Goal: Obtain resource: Download file/media

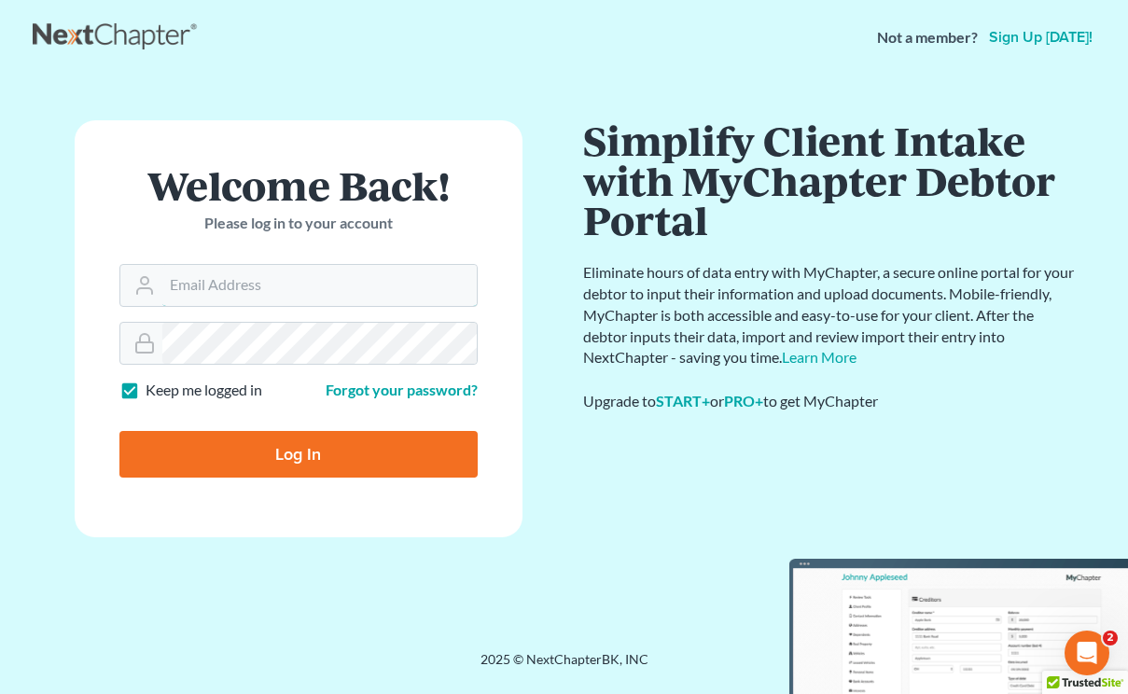
type input "[EMAIL_ADDRESS][DOMAIN_NAME]"
click at [298, 455] on input "Log In" at bounding box center [298, 454] width 358 height 47
type input "Thinking..."
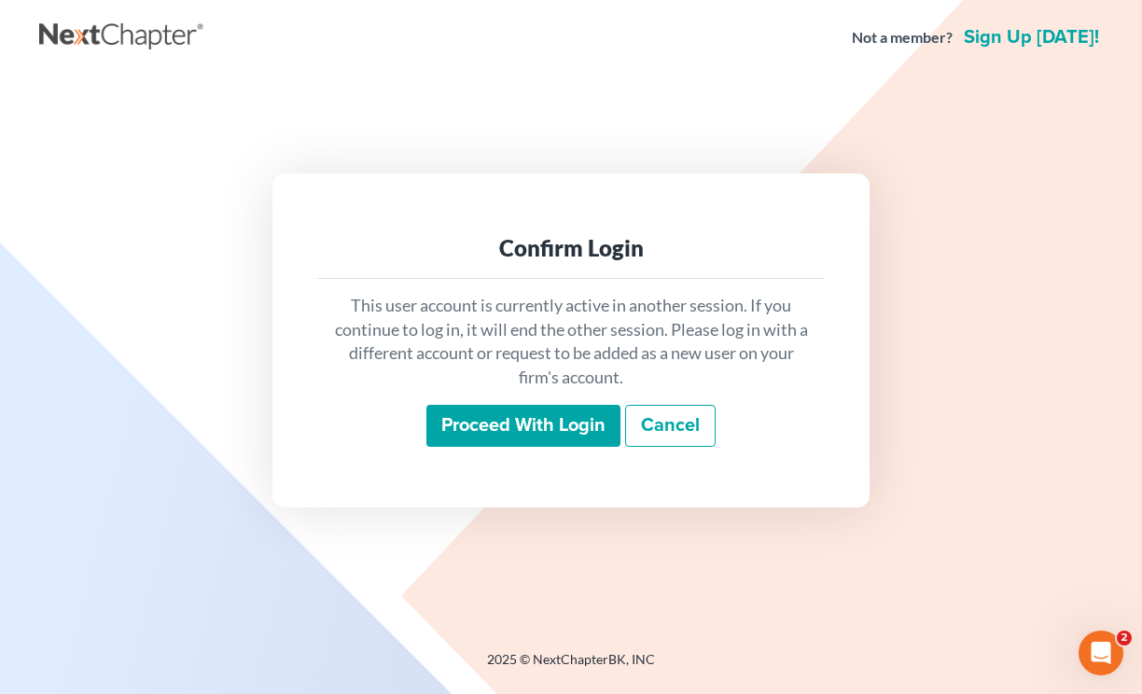
click at [512, 420] on input "Proceed with login" at bounding box center [524, 426] width 194 height 43
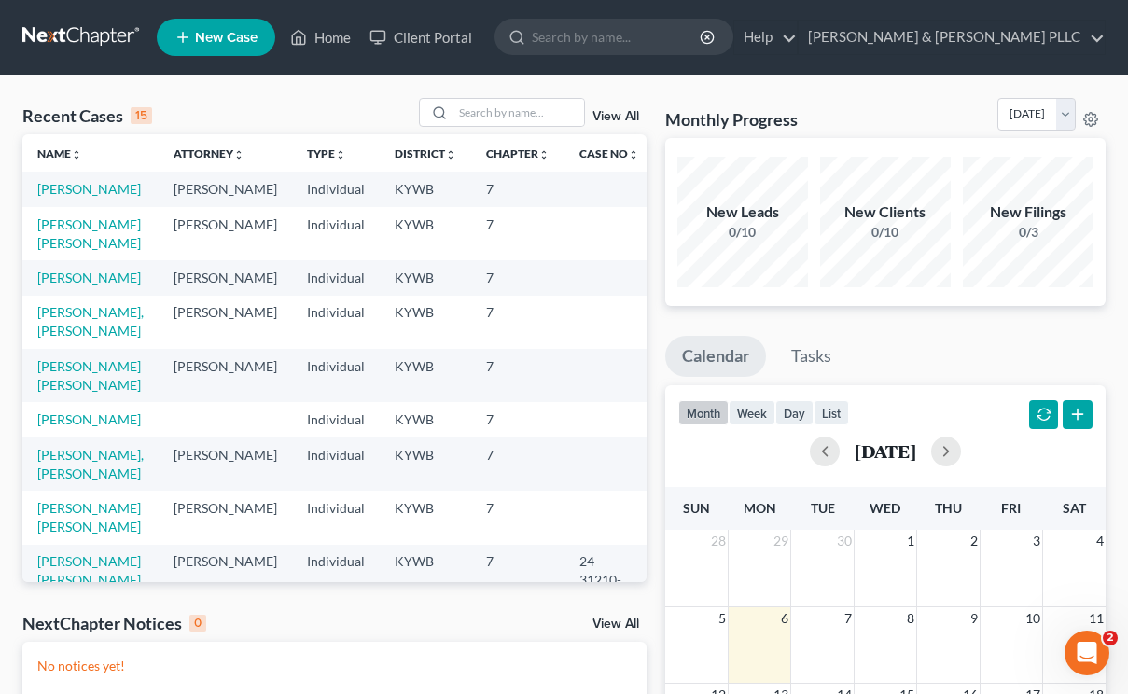
click at [66, 202] on td "Gorrin, Aurelio" at bounding box center [90, 189] width 136 height 35
click at [66, 189] on link "Gorrin, Aurelio" at bounding box center [89, 189] width 104 height 16
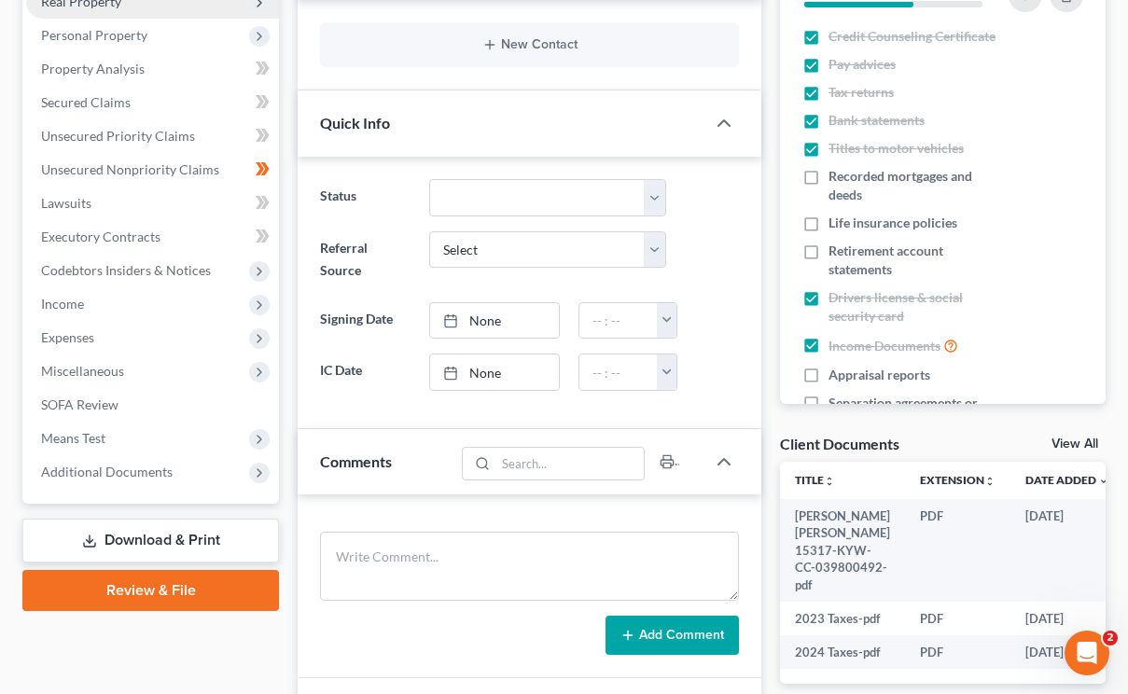
scroll to position [467, 0]
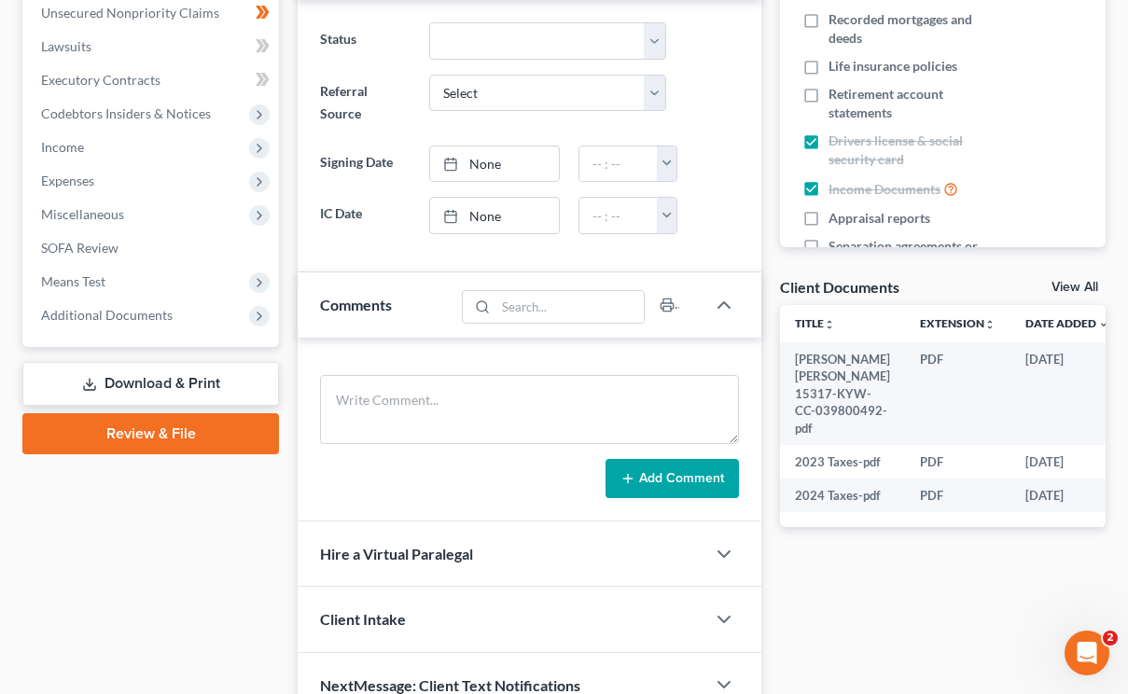
click at [207, 381] on link "Download & Print" at bounding box center [150, 384] width 257 height 44
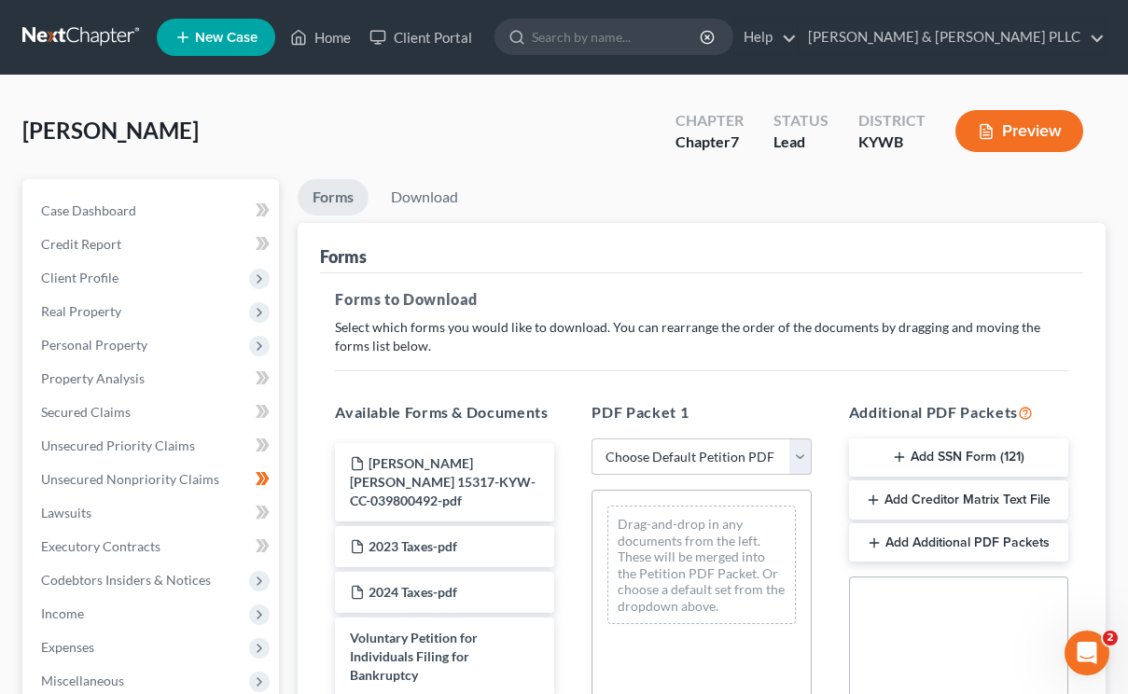
click at [685, 456] on select "Choose Default Petition PDF Packet Complete Bankruptcy Petition (all forms and …" at bounding box center [701, 457] width 219 height 37
select select "0"
click at [592, 439] on select "Choose Default Petition PDF Packet Complete Bankruptcy Petition (all forms and …" at bounding box center [701, 457] width 219 height 37
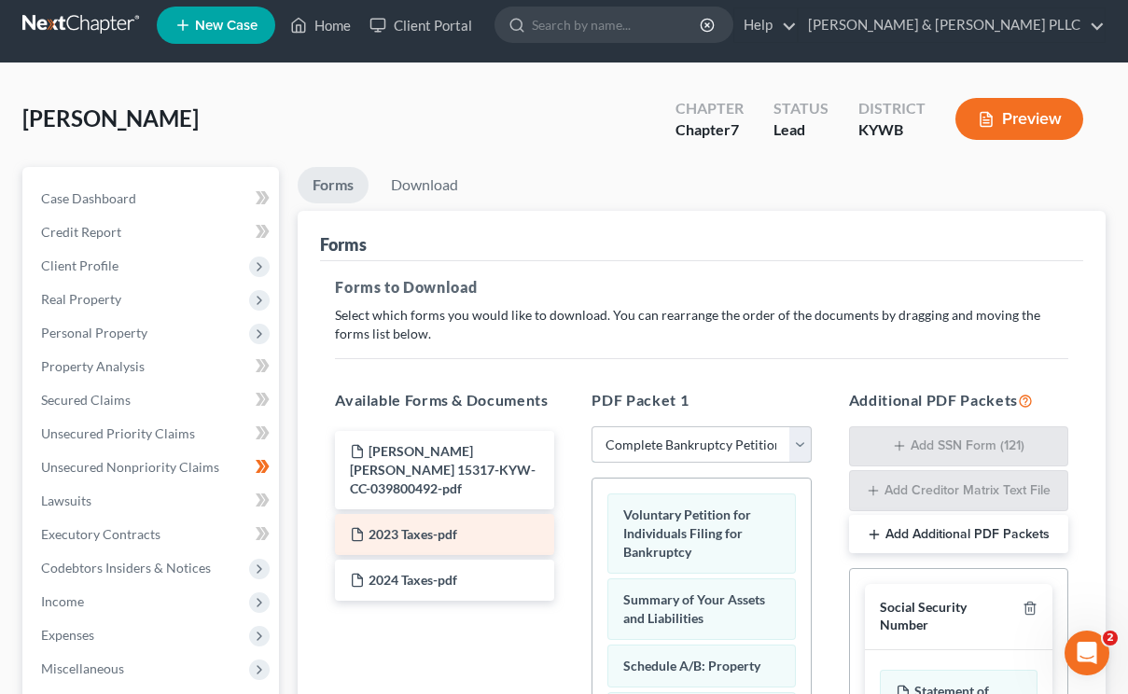
scroll to position [199, 0]
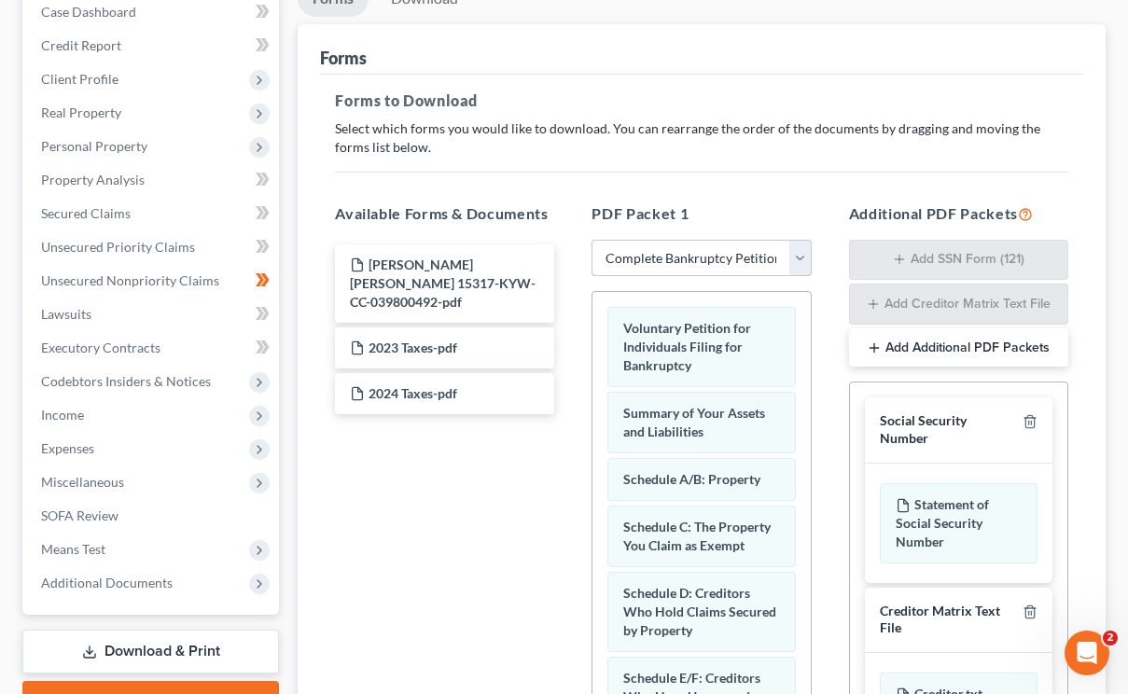
click at [691, 265] on select "Choose Default Petition PDF Packet Complete Bankruptcy Petition (all forms and …" at bounding box center [701, 258] width 219 height 37
click at [592, 240] on select "Choose Default Petition PDF Packet Complete Bankruptcy Petition (all forms and …" at bounding box center [701, 258] width 219 height 37
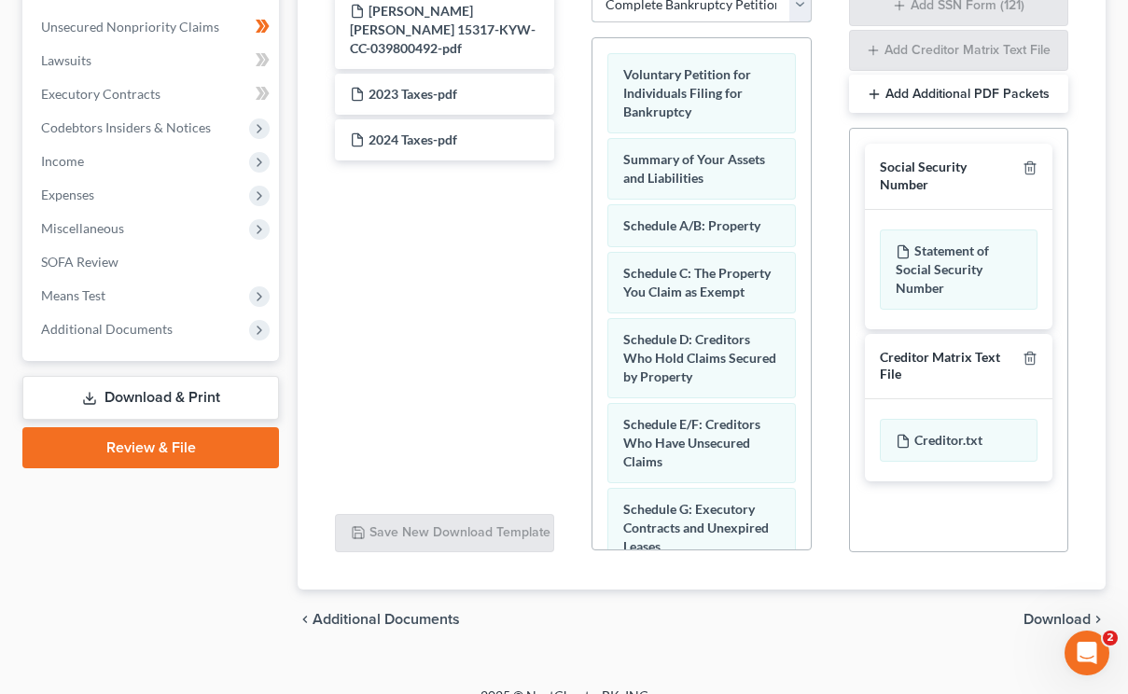
scroll to position [479, 0]
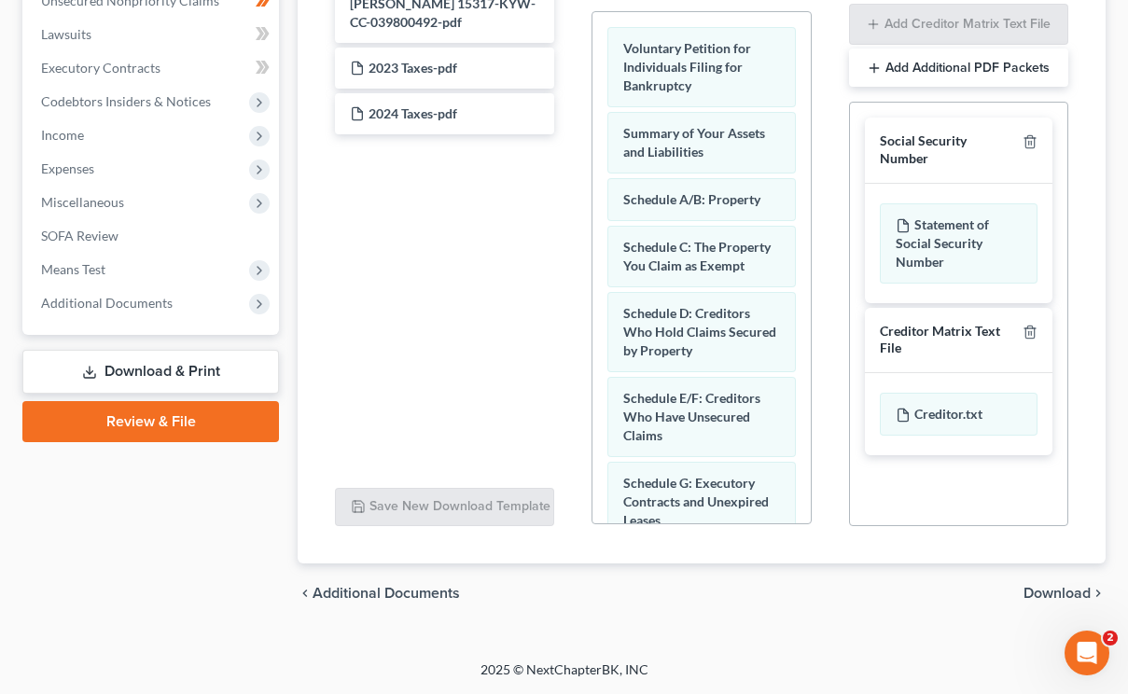
click at [158, 372] on link "Download & Print" at bounding box center [150, 372] width 257 height 44
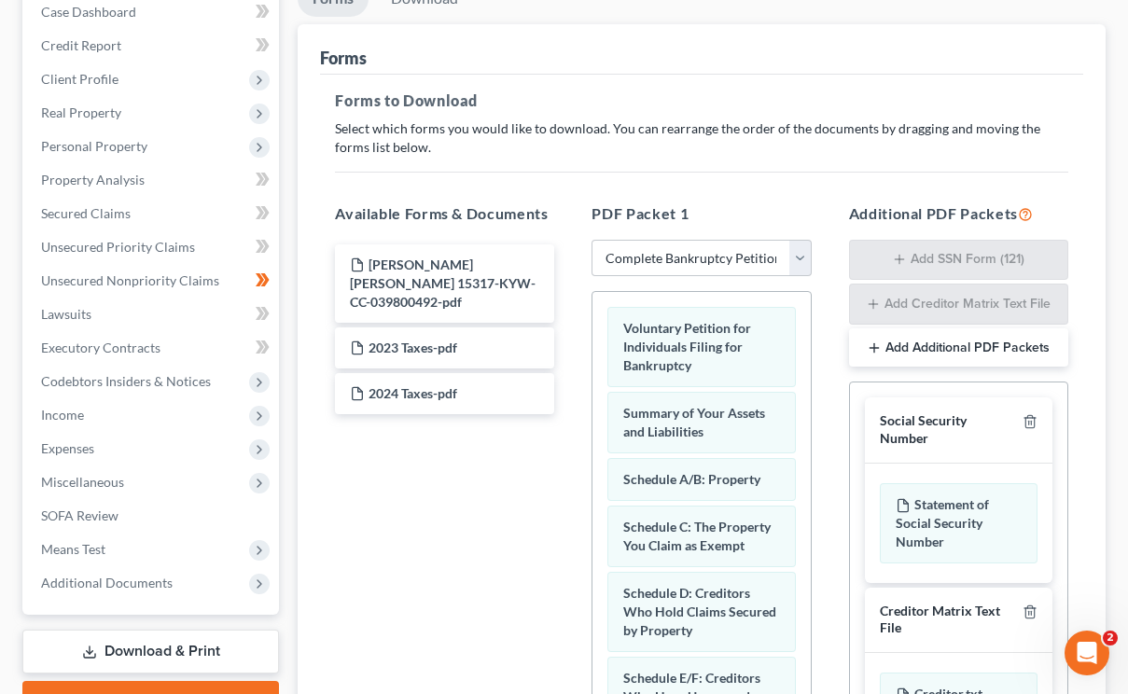
scroll to position [0, 0]
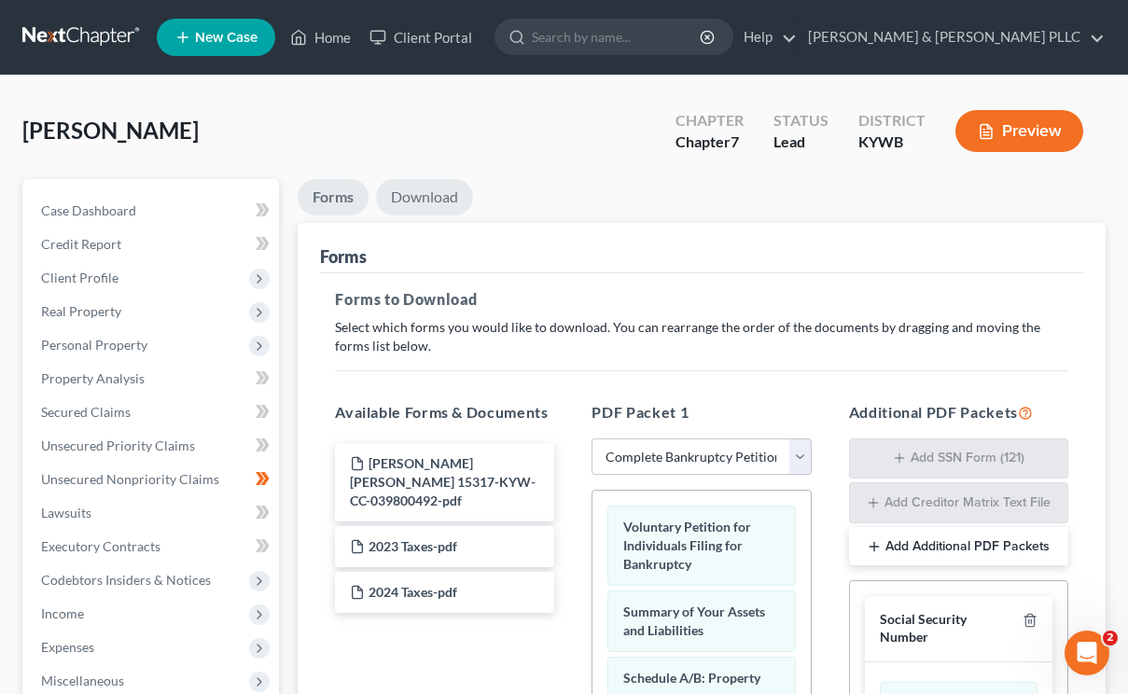
click at [414, 192] on link "Download" at bounding box center [424, 197] width 97 height 36
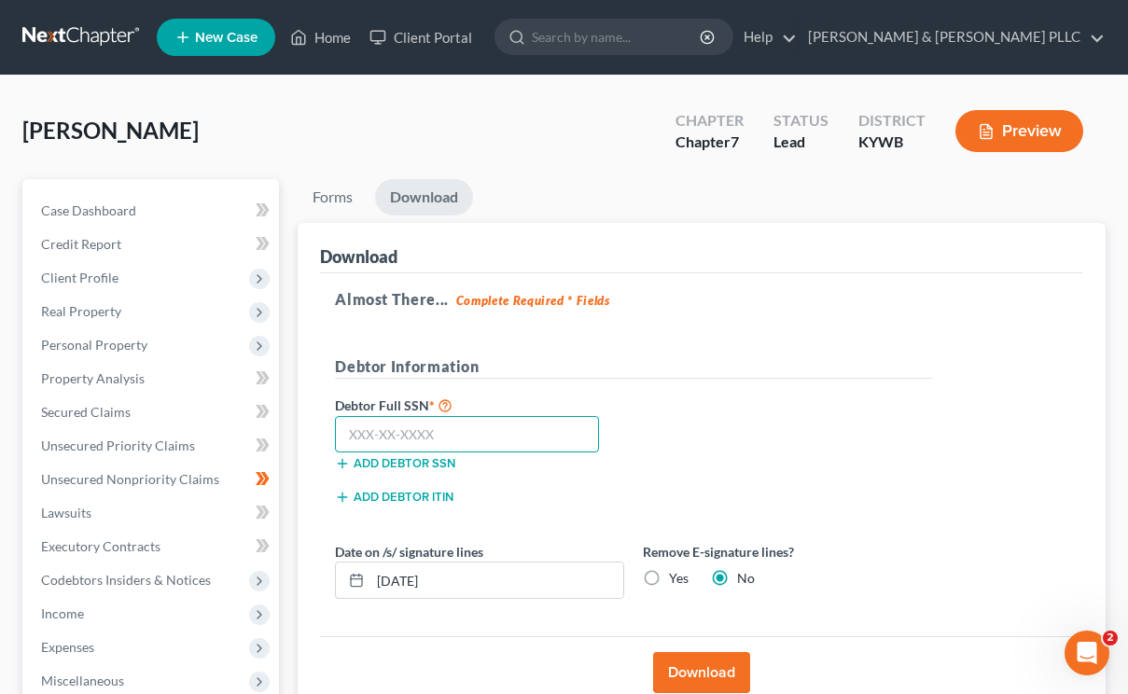
click at [427, 431] on input "text" at bounding box center [467, 434] width 264 height 37
click at [487, 447] on input "text" at bounding box center [467, 434] width 264 height 37
click at [480, 433] on input "text" at bounding box center [467, 434] width 264 height 37
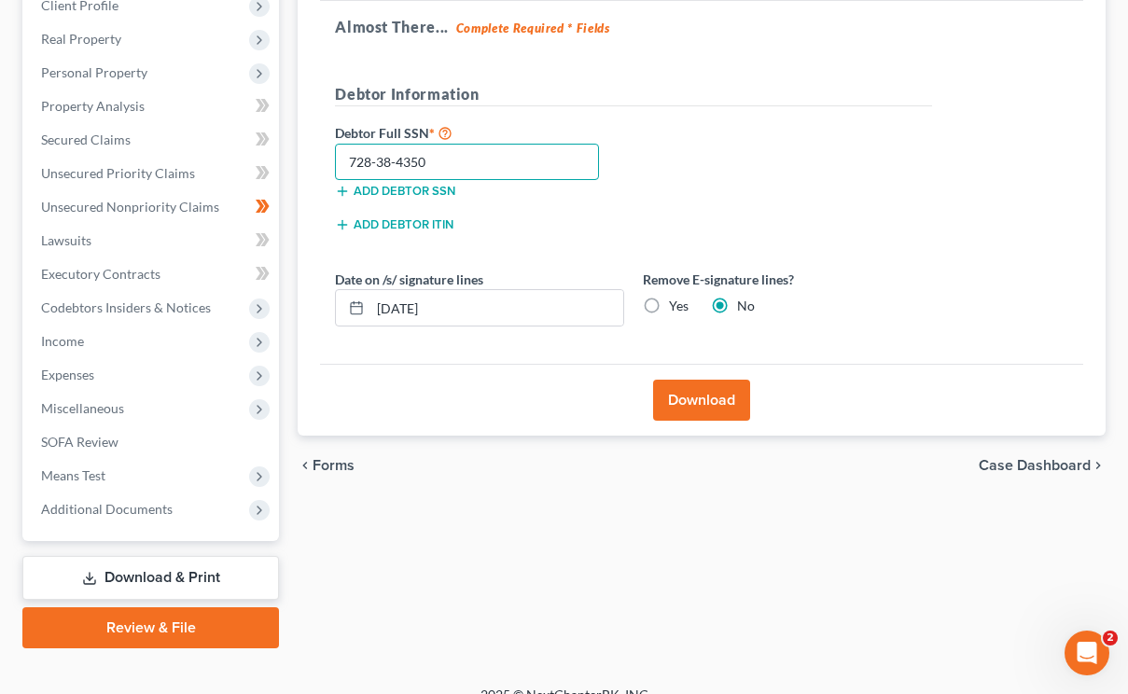
scroll to position [280, 0]
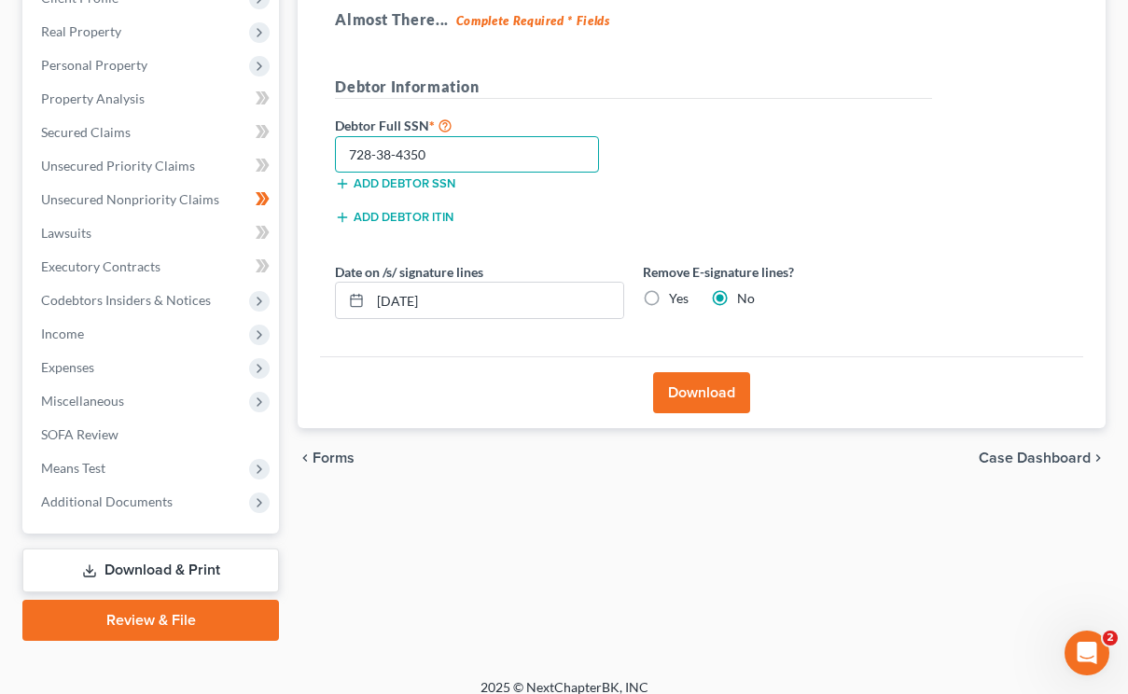
type input "728-38-4350"
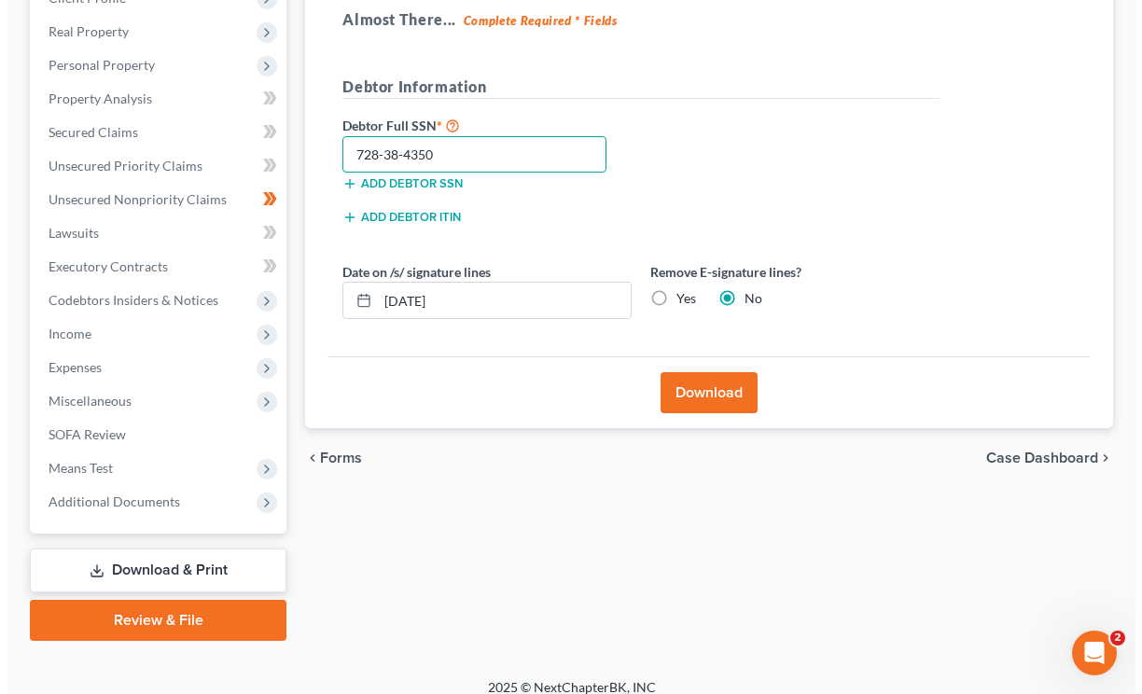
scroll to position [0, 0]
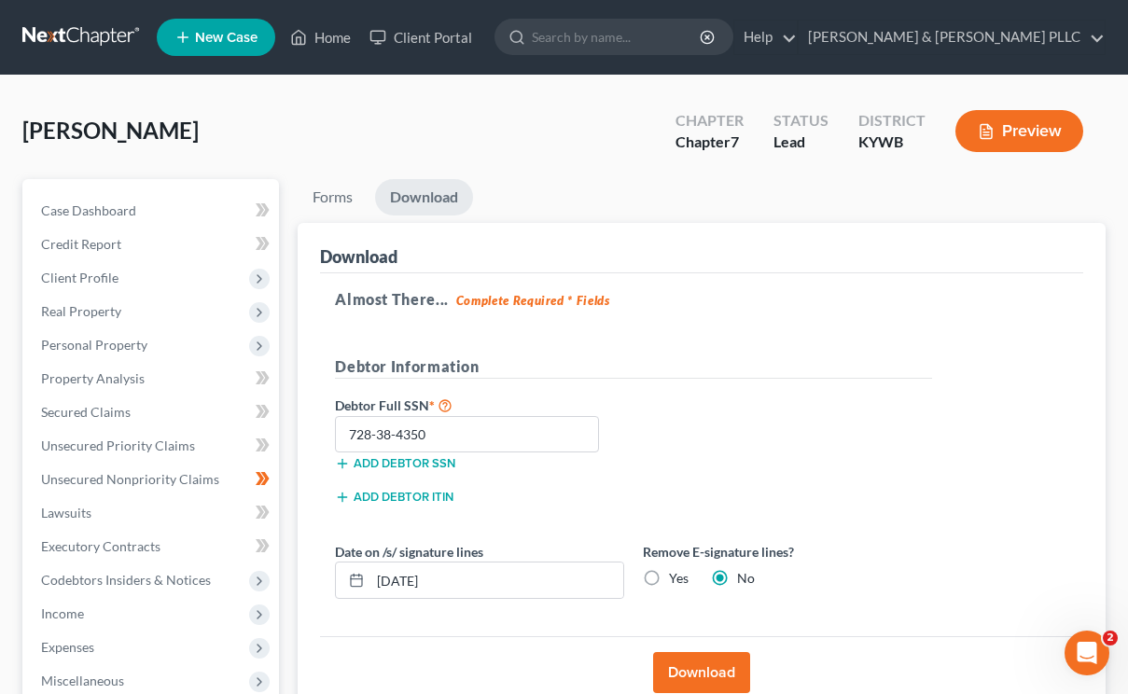
click at [712, 671] on button "Download" at bounding box center [701, 672] width 97 height 41
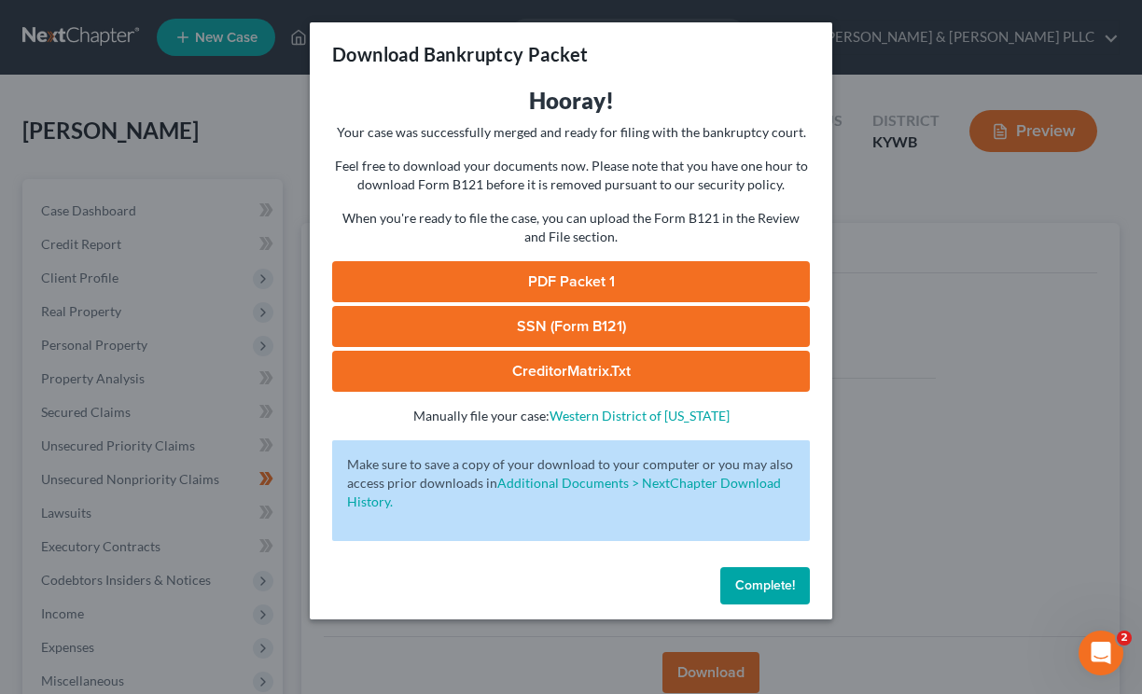
click at [540, 275] on link "PDF Packet 1" at bounding box center [571, 281] width 478 height 41
